Goal: Transaction & Acquisition: Purchase product/service

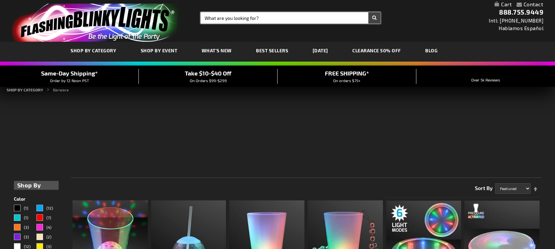
click at [230, 18] on input "Search" at bounding box center [291, 17] width 180 height 11
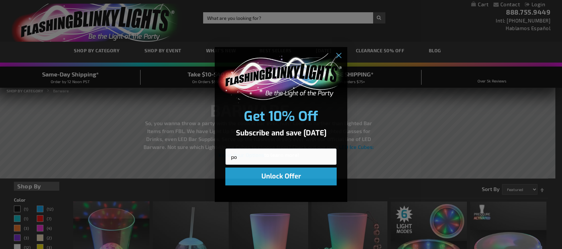
type input "p"
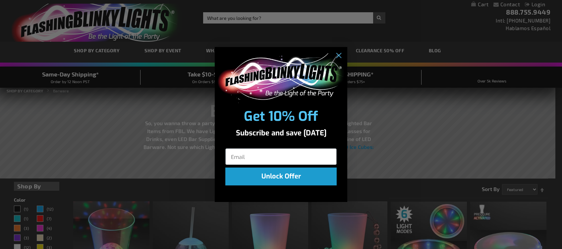
drag, startPoint x: 234, startPoint y: 14, endPoint x: 247, endPoint y: 26, distance: 18.5
click at [234, 15] on div "Close dialog Get 10% Off Subscribe and save today Unlock Offer Submit" at bounding box center [281, 124] width 562 height 249
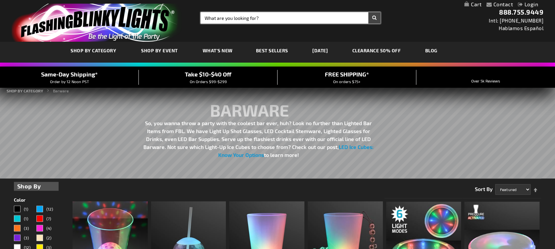
click at [213, 15] on input "Search" at bounding box center [291, 17] width 180 height 11
type input "poppies"
click at [375, 18] on button "Search" at bounding box center [374, 17] width 12 height 11
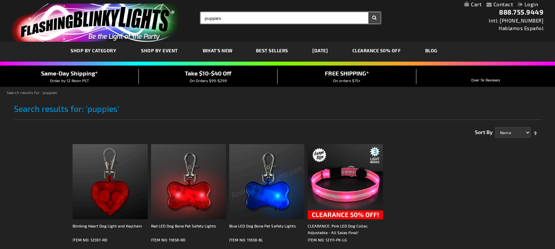
click at [209, 18] on input "puppies" at bounding box center [291, 17] width 180 height 11
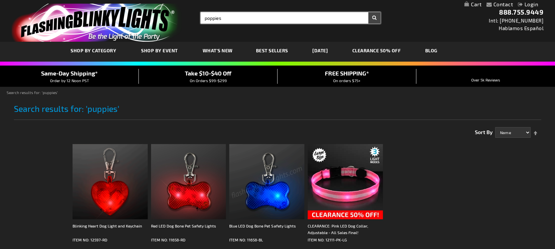
type input "poppies"
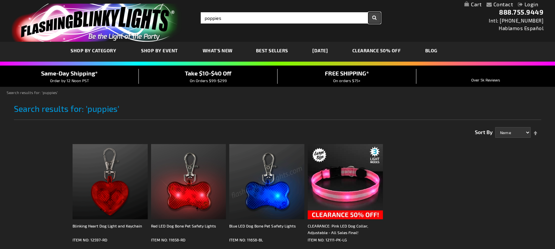
click at [373, 17] on button "Search" at bounding box center [374, 17] width 12 height 11
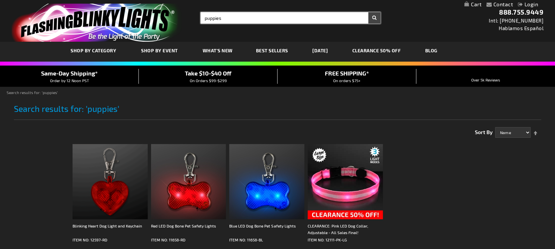
drag, startPoint x: 225, startPoint y: 17, endPoint x: 206, endPoint y: 19, distance: 18.9
click at [206, 19] on input "puppies" at bounding box center [291, 17] width 180 height 11
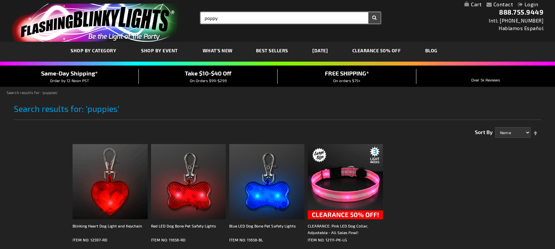
type input "poppy"
click at [376, 18] on button "Search" at bounding box center [374, 17] width 12 height 11
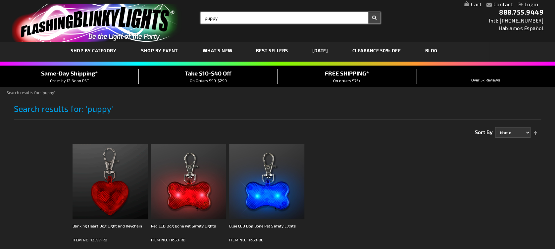
drag, startPoint x: 223, startPoint y: 19, endPoint x: 199, endPoint y: 16, distance: 24.0
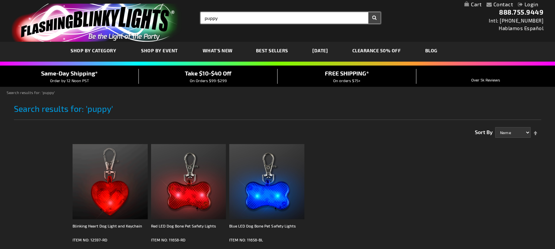
click at [199, 16] on div "Search Search puppy × Search" at bounding box center [288, 17] width 185 height 11
type input "flower"
click at [368, 12] on button "Search" at bounding box center [374, 17] width 12 height 11
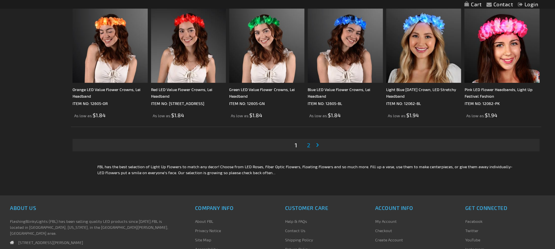
scroll to position [1281, 0]
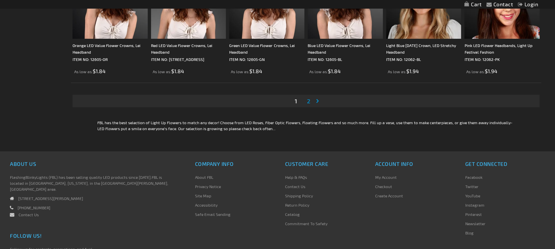
click at [315, 96] on link "Page Next" at bounding box center [318, 101] width 7 height 10
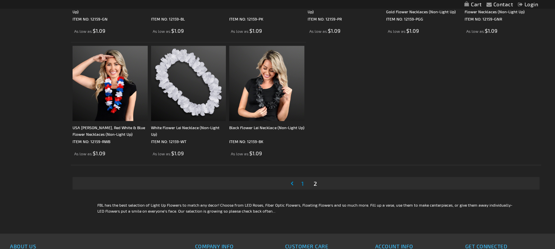
scroll to position [486, 0]
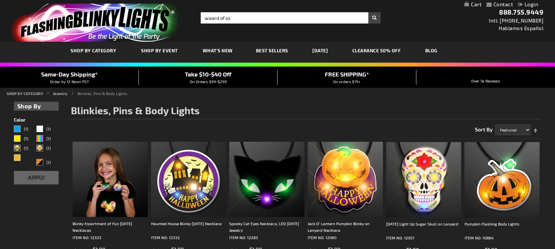
type input "wizard of oz"
click at [375, 18] on button "Search" at bounding box center [374, 17] width 12 height 11
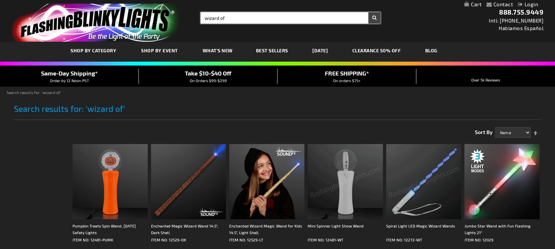
drag, startPoint x: 227, startPoint y: 18, endPoint x: 200, endPoint y: 18, distance: 27.2
click at [200, 18] on div "Search Search wizard of × Search" at bounding box center [288, 17] width 185 height 11
type input "p"
type input "oz"
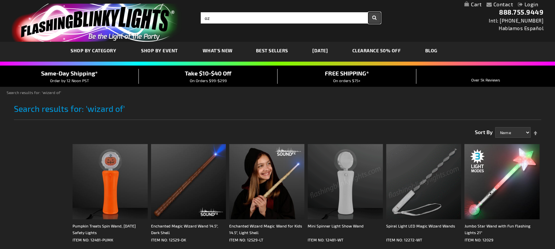
click at [372, 17] on button "Search" at bounding box center [374, 17] width 12 height 11
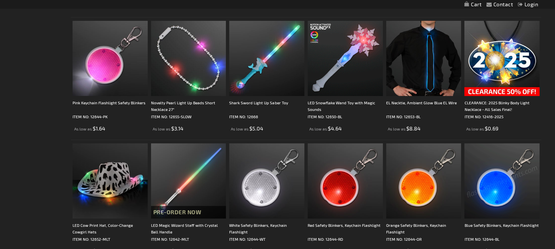
scroll to position [883, 0]
